Goal: Task Accomplishment & Management: Use online tool/utility

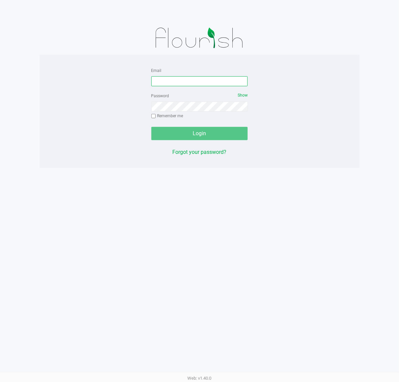
click at [163, 79] on input "Email" at bounding box center [199, 81] width 97 height 10
click at [160, 83] on input "[EMAIL_ADDRESS][DOMAIN_NAME]" at bounding box center [199, 81] width 97 height 10
click at [158, 81] on input "[EMAIL_ADDRESS][DOMAIN_NAME]" at bounding box center [199, 81] width 97 height 10
type input "[EMAIL_ADDRESS][DOMAIN_NAME]"
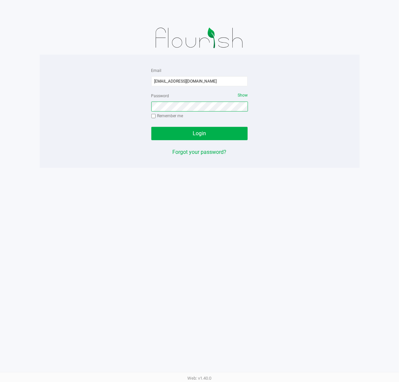
click at [151, 127] on button "Login" at bounding box center [199, 133] width 97 height 13
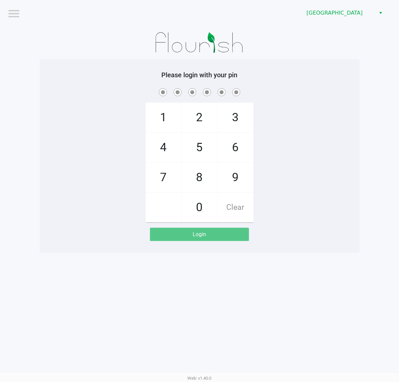
click at [299, 117] on div "1 4 7 2 5 8 0 3 6 9 Clear" at bounding box center [200, 155] width 320 height 136
click at [293, 154] on div "1 4 7 2 5 8 0 3 6 9 Clear" at bounding box center [200, 155] width 320 height 136
checkbox input "true"
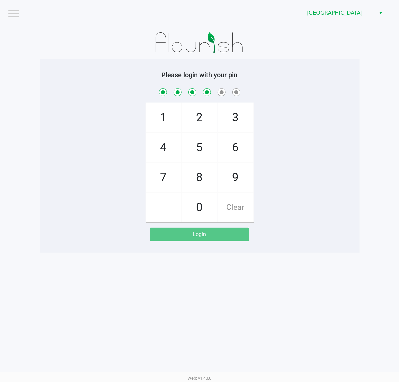
checkbox input "true"
